Goal: Transaction & Acquisition: Obtain resource

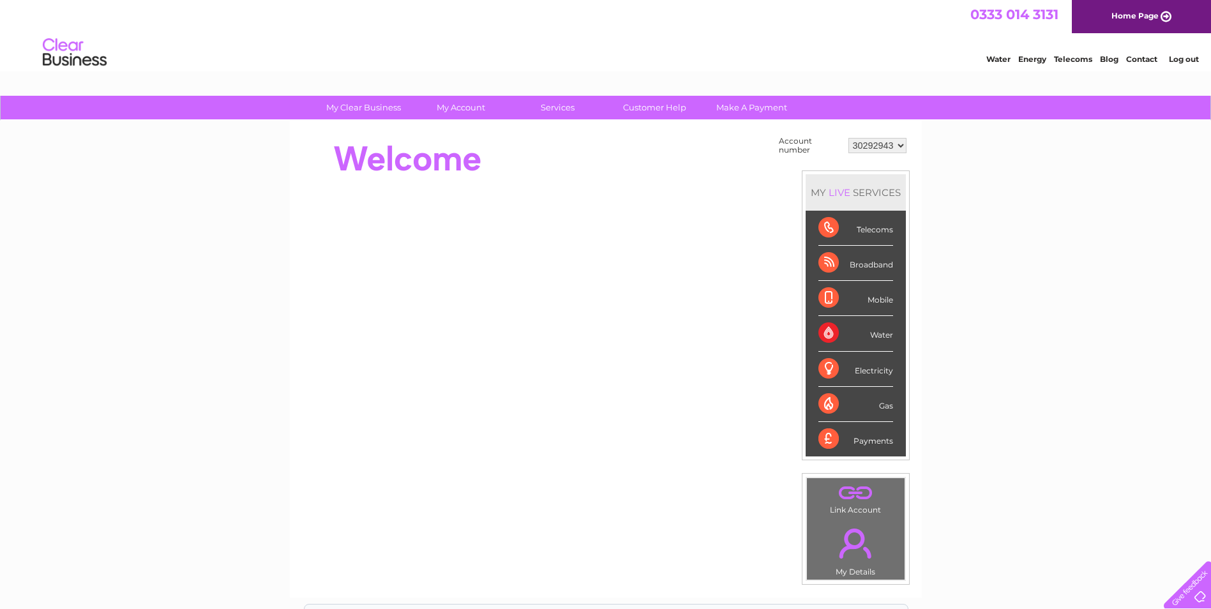
click at [901, 144] on select "30292943 30310540 30318365 30322073 30323157" at bounding box center [878, 145] width 58 height 15
select select "30310540"
click at [849, 138] on select "30292943 30310540 30318365 30322073 30323157" at bounding box center [878, 145] width 58 height 15
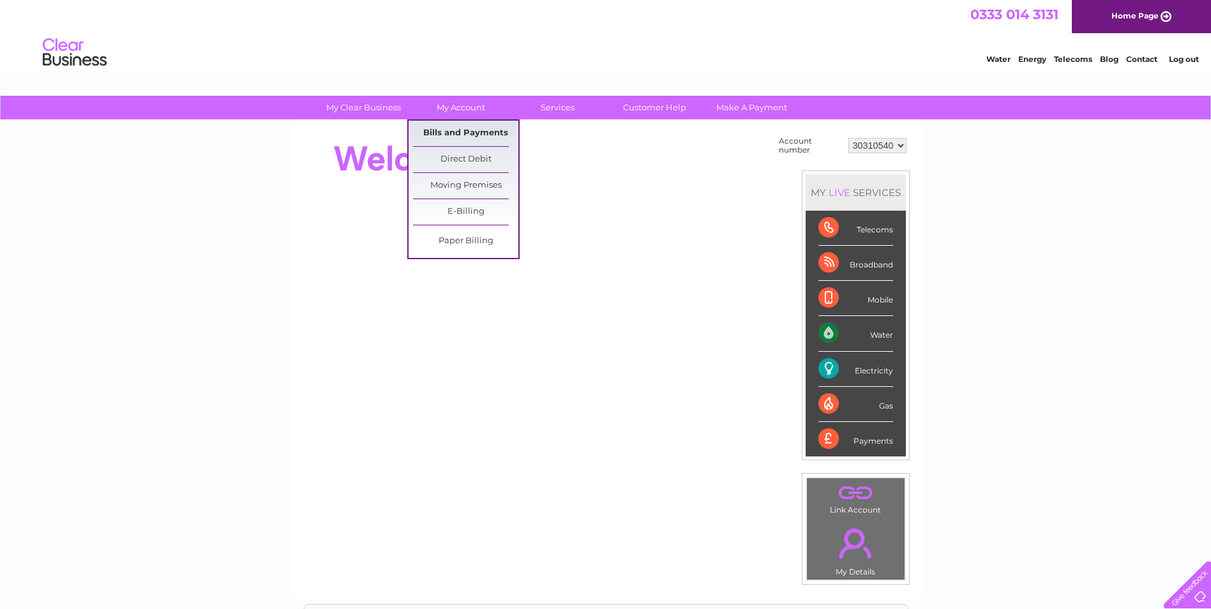
click at [462, 134] on link "Bills and Payments" at bounding box center [465, 134] width 105 height 26
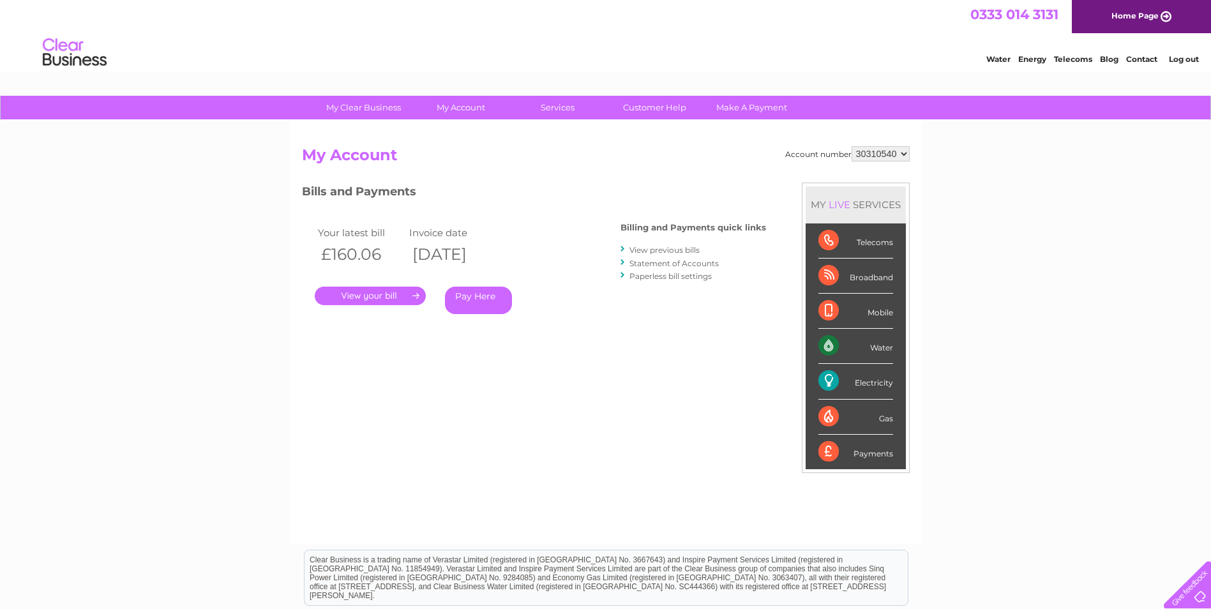
click at [389, 296] on link "." at bounding box center [370, 296] width 111 height 19
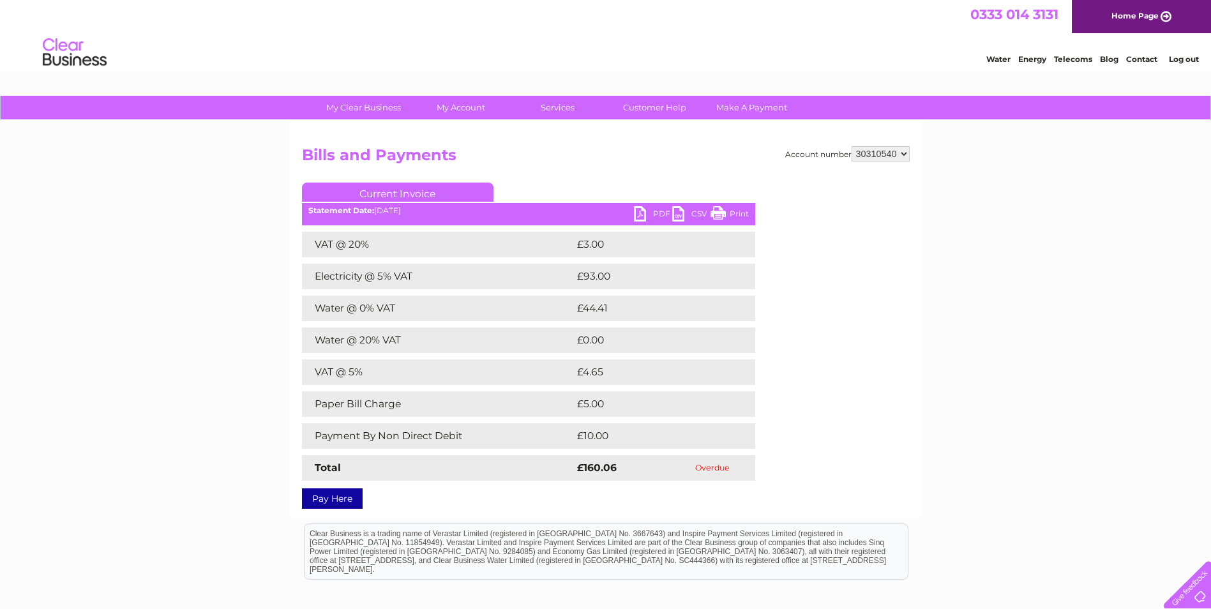
click at [653, 209] on link "PDF" at bounding box center [653, 215] width 38 height 19
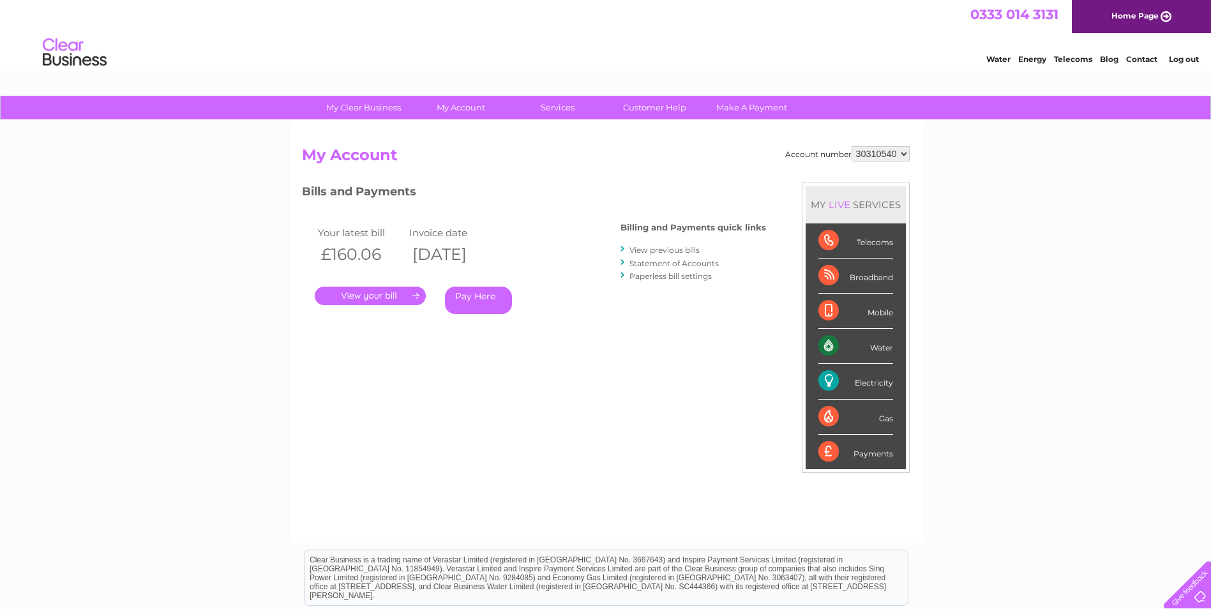
click at [906, 154] on select "30292943 30310540 30318365 30322073 30323157" at bounding box center [881, 153] width 58 height 15
select select "30323157"
click at [852, 146] on select "30292943 30310540 30318365 30322073 30323157" at bounding box center [881, 153] width 58 height 15
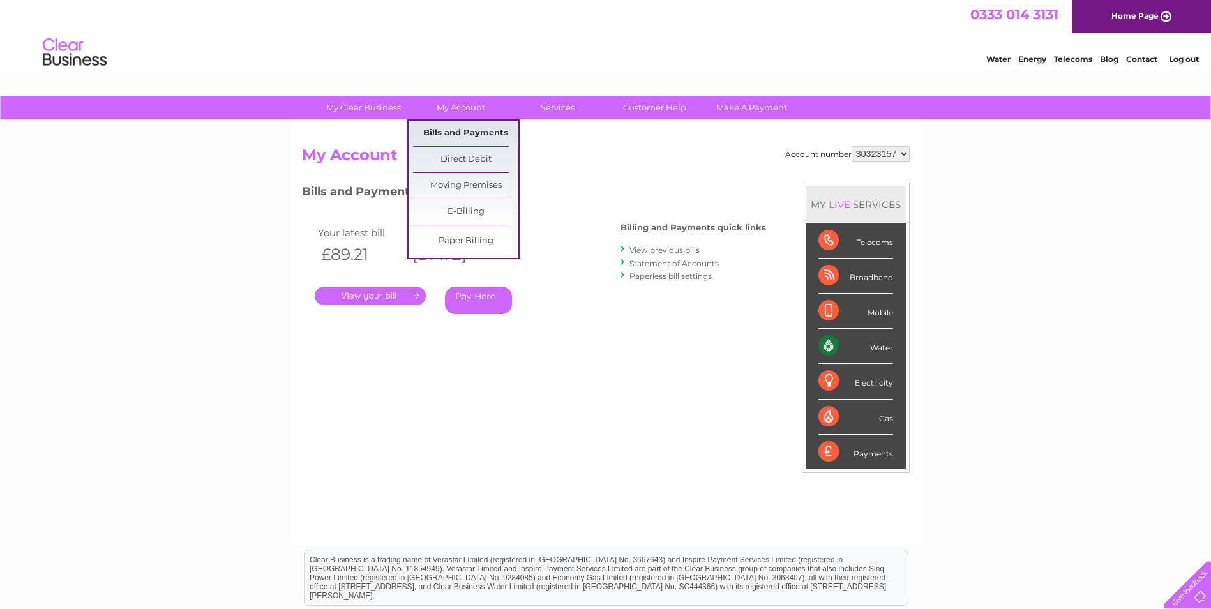
click at [448, 131] on link "Bills and Payments" at bounding box center [465, 134] width 105 height 26
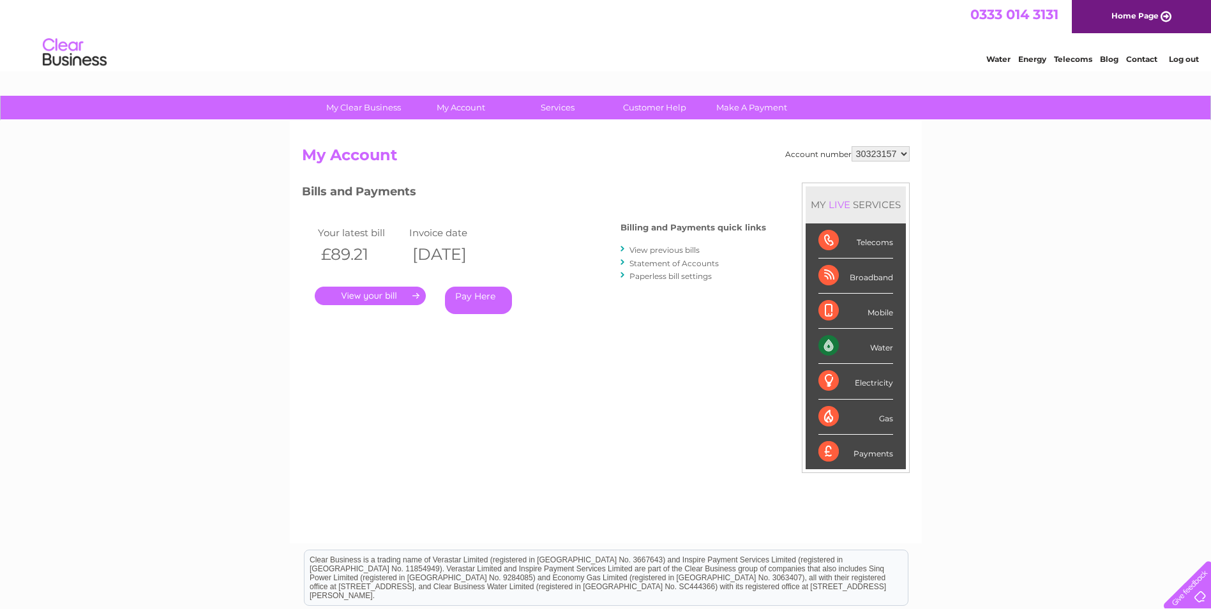
click at [370, 298] on link "." at bounding box center [370, 296] width 111 height 19
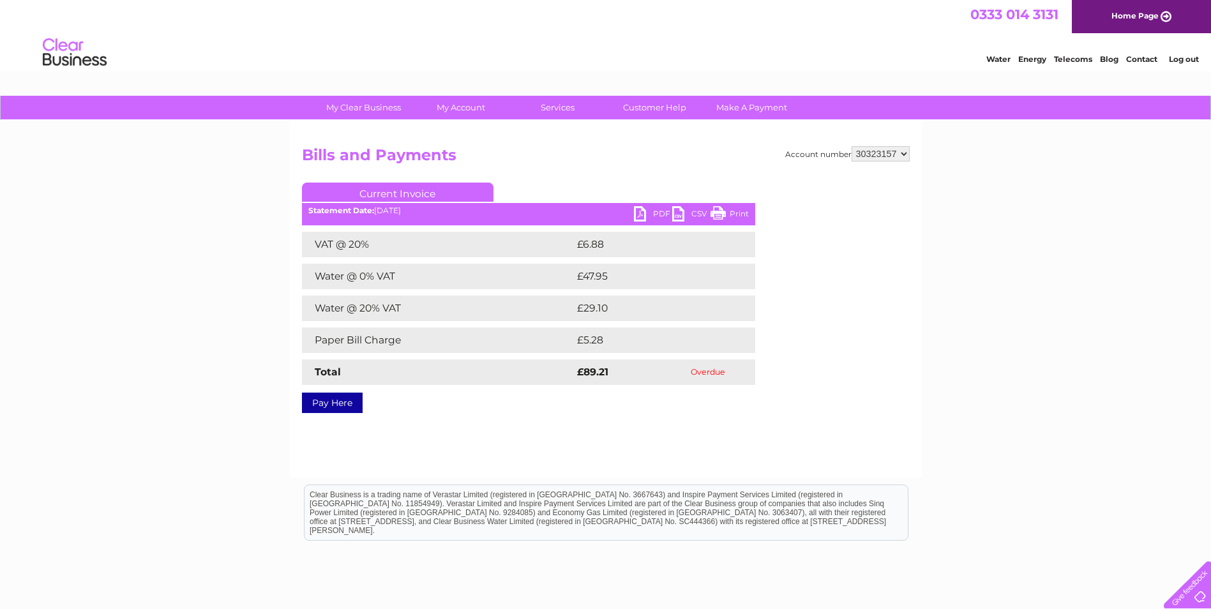
click at [651, 213] on link "PDF" at bounding box center [653, 215] width 38 height 19
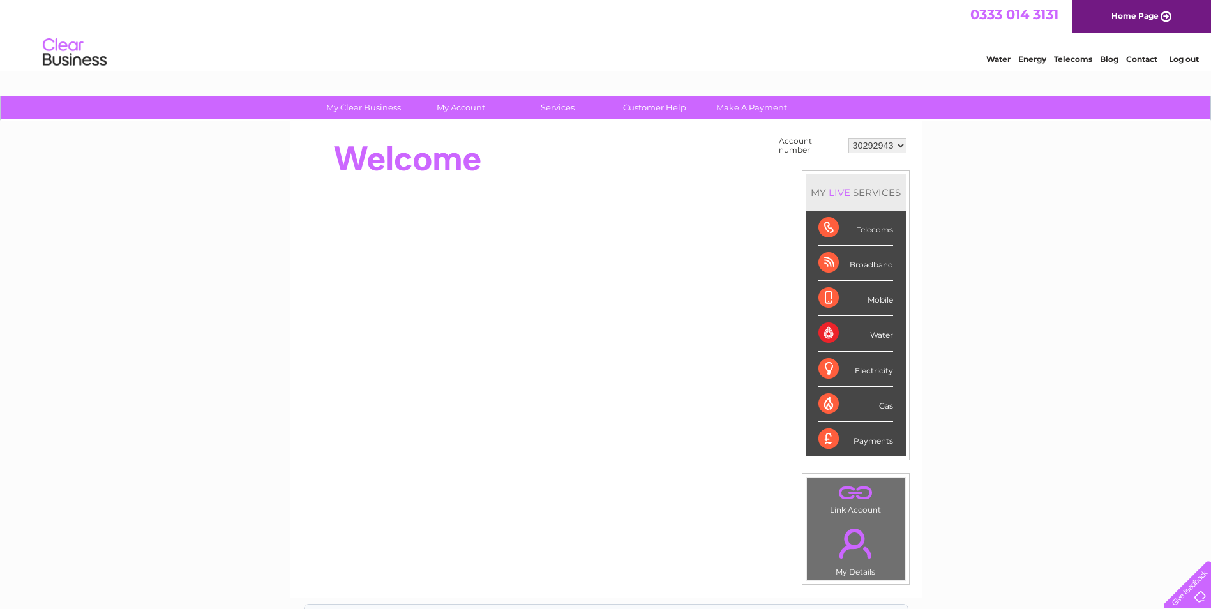
click at [901, 144] on select "30292943 30310540 30318365 30322073 30323157" at bounding box center [878, 145] width 58 height 15
select select "30318365"
click at [849, 138] on select "30292943 30310540 30318365 30322073 30323157" at bounding box center [878, 145] width 58 height 15
click at [459, 108] on link "My Account" at bounding box center [460, 108] width 105 height 24
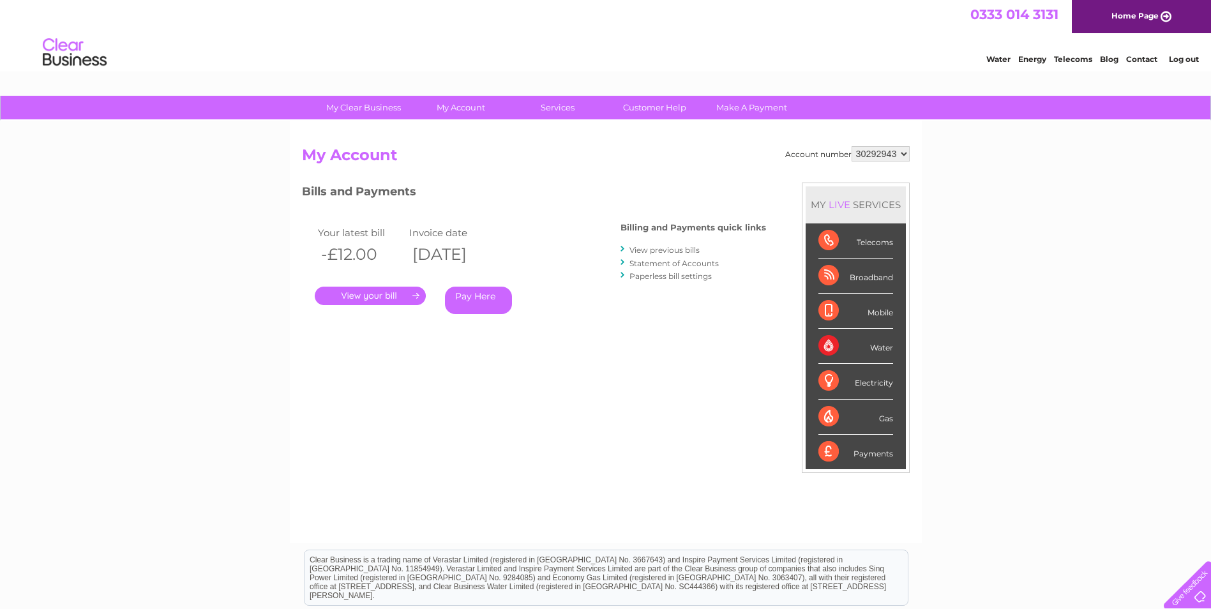
click at [396, 294] on link "." at bounding box center [370, 296] width 111 height 19
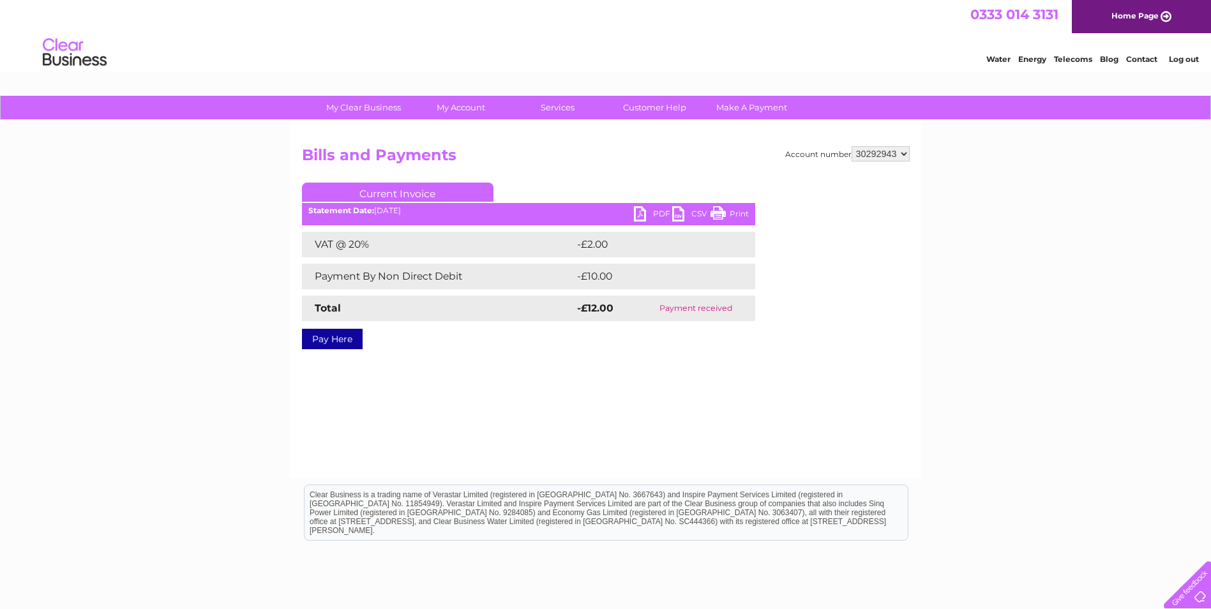
click at [904, 151] on select "30292943 30310540 30318365 30322073 30323157" at bounding box center [881, 153] width 58 height 15
select select "30318365"
click at [852, 146] on select "30292943 30310540 30318365 30322073 30323157" at bounding box center [881, 153] width 58 height 15
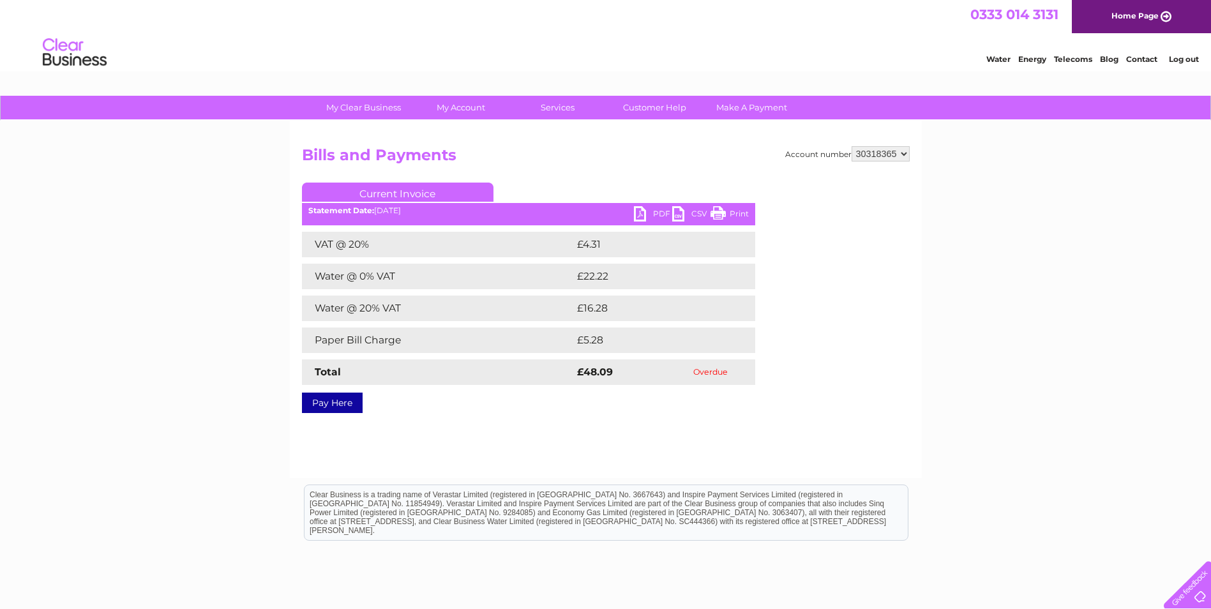
click at [665, 213] on link "PDF" at bounding box center [653, 215] width 38 height 19
click at [647, 215] on link "PDF" at bounding box center [653, 215] width 38 height 19
click at [904, 152] on select "30292943 30310540 30318365 30322073 30323157" at bounding box center [881, 153] width 58 height 15
select select "30322073"
click at [852, 146] on select "30292943 30310540 30318365 30322073 30323157" at bounding box center [881, 153] width 58 height 15
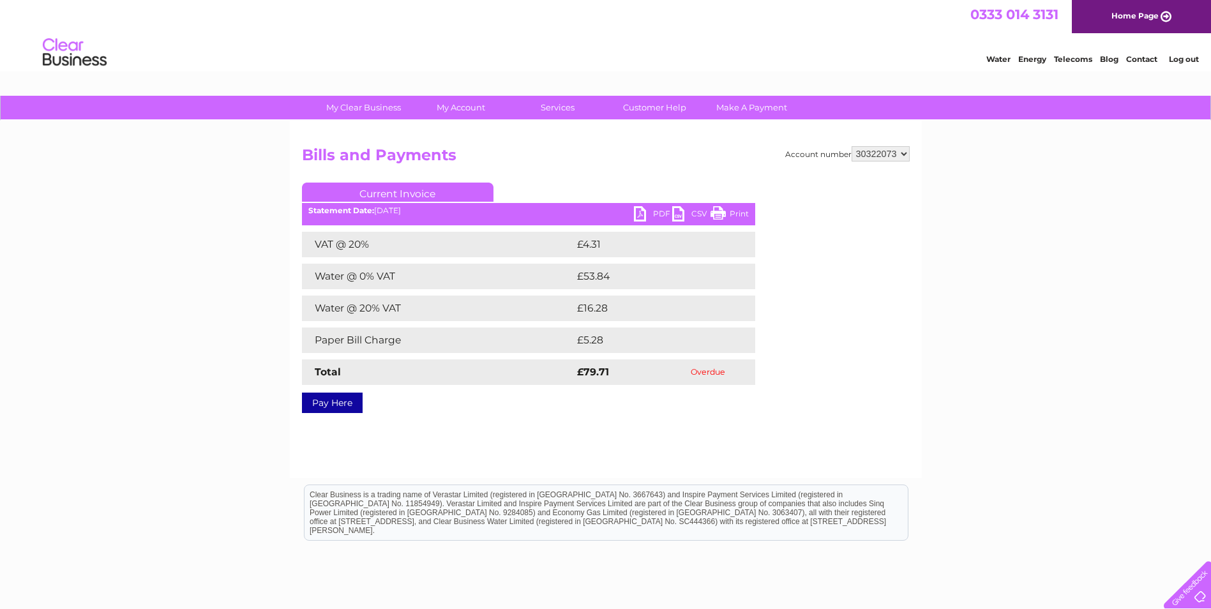
click at [658, 212] on link "PDF" at bounding box center [653, 215] width 38 height 19
click at [905, 155] on select "30292943 30310540 30318365 30322073 30323157" at bounding box center [881, 153] width 58 height 15
select select "30318365"
click at [852, 146] on select "30292943 30310540 30318365 30322073 30323157" at bounding box center [881, 153] width 58 height 15
